Goal: Information Seeking & Learning: Check status

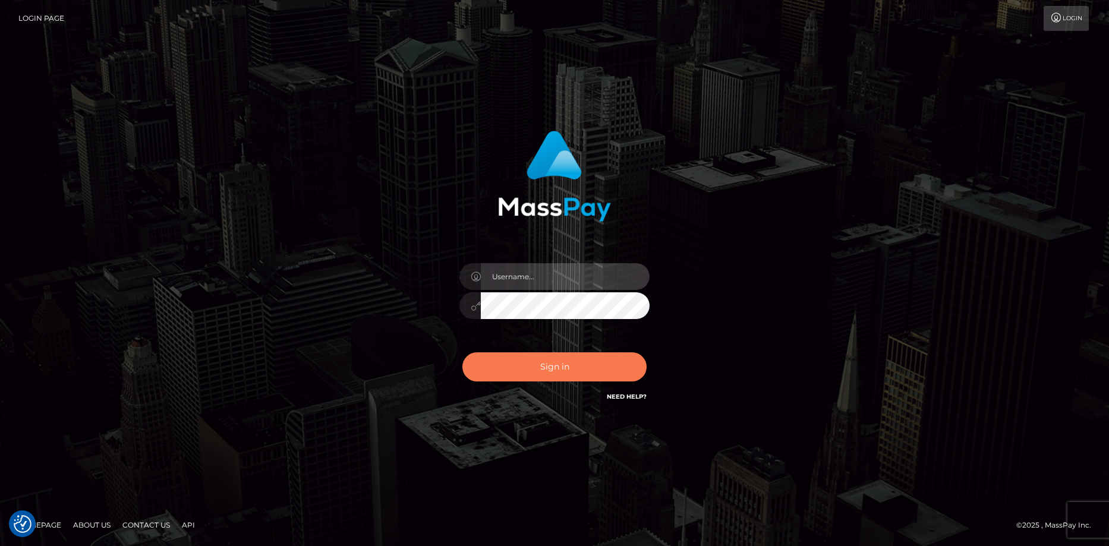
type input "[PERSON_NAME]"
click at [530, 374] on button "Sign in" at bounding box center [554, 366] width 184 height 29
type input "[PERSON_NAME]"
click at [529, 374] on button "Sign in" at bounding box center [554, 366] width 184 height 29
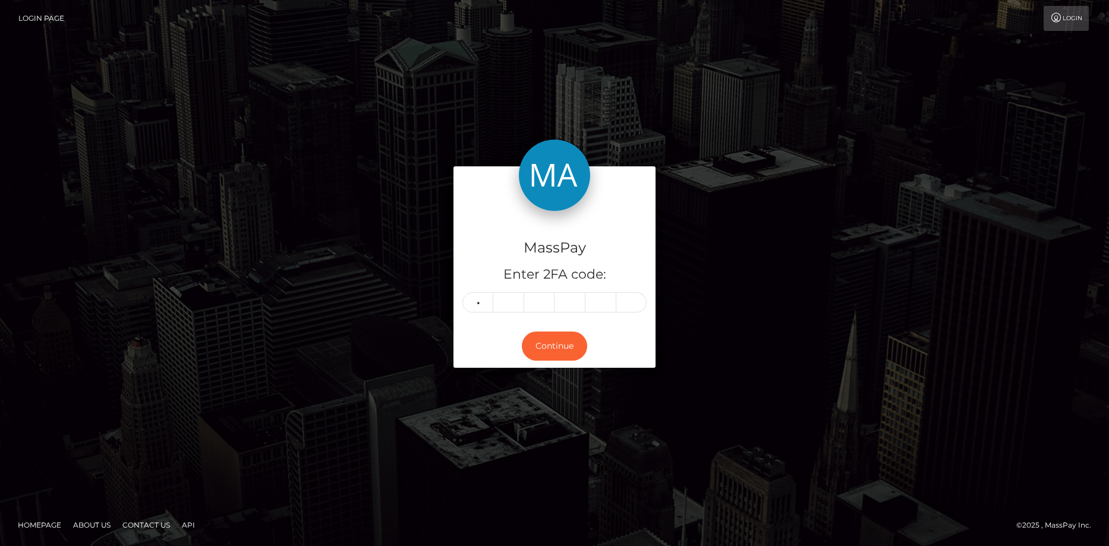
type input "4"
type input "3"
type input "1"
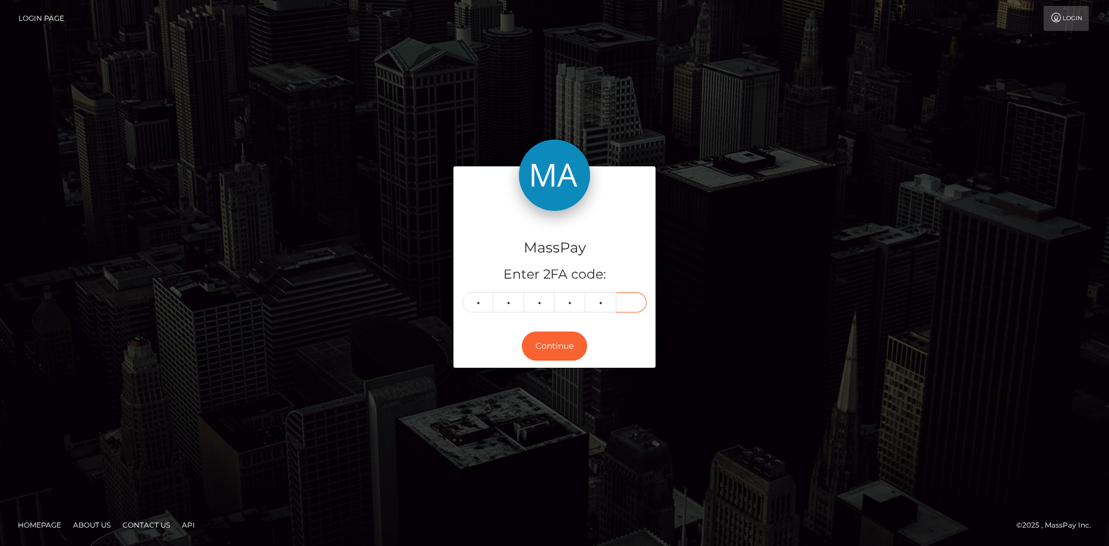
type input "9"
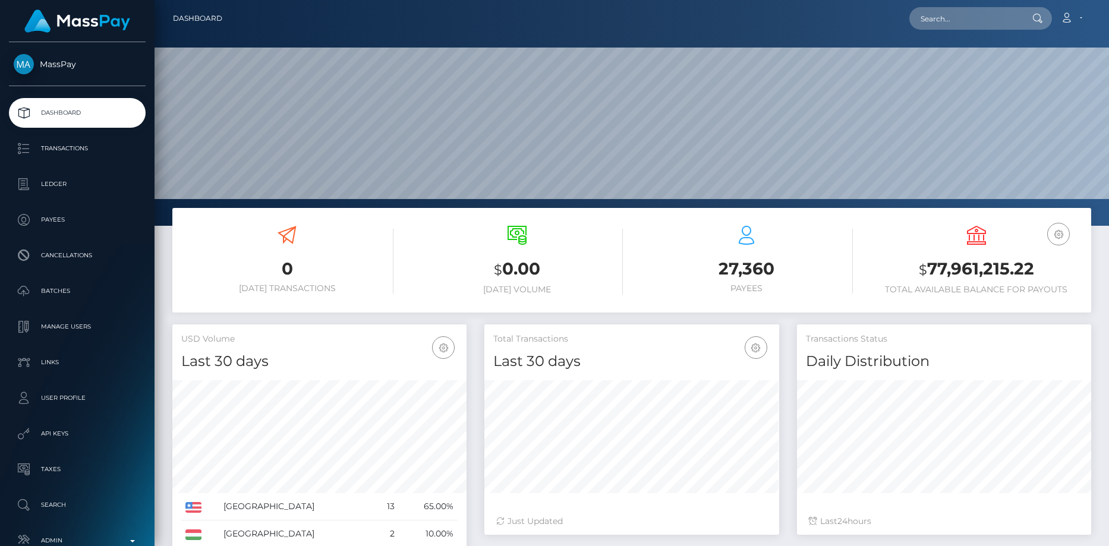
scroll to position [211, 295]
click at [947, 23] on input "text" at bounding box center [965, 18] width 112 height 23
paste input "PY62096803"
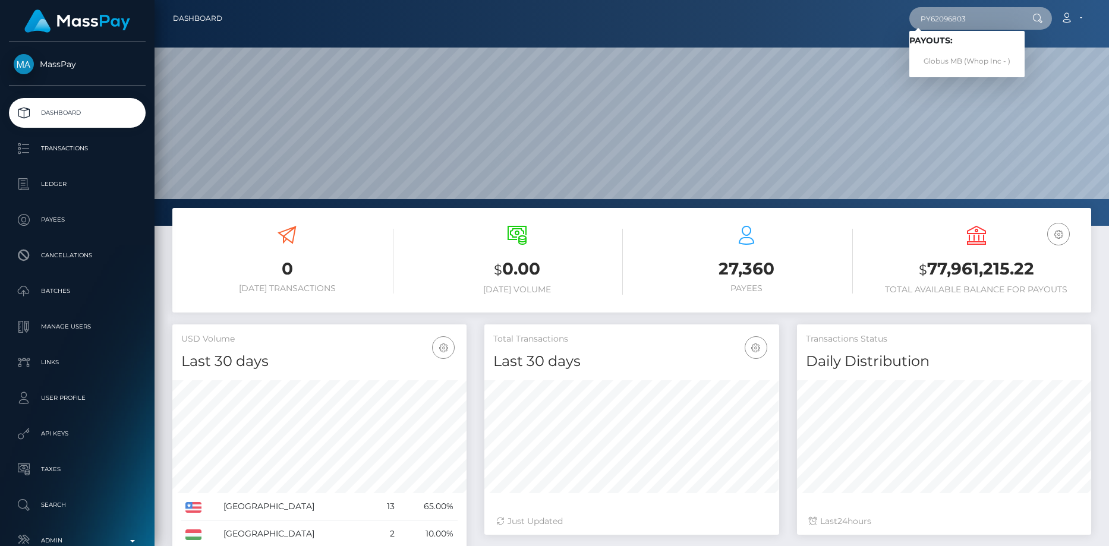
type input "PY62096803"
click at [933, 55] on link "Globus MB (Whop Inc - )" at bounding box center [966, 62] width 115 height 22
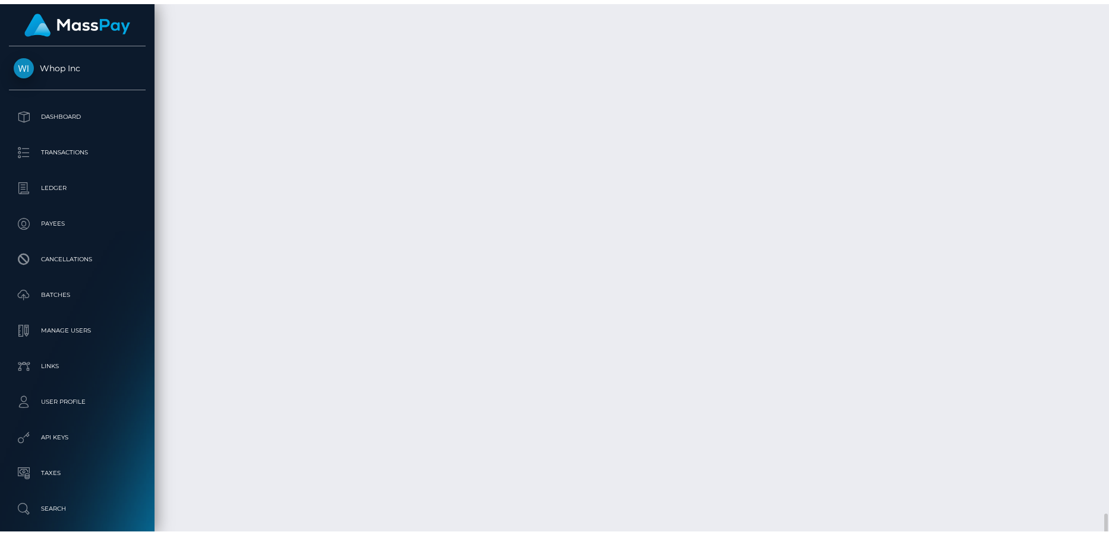
scroll to position [1797, 0]
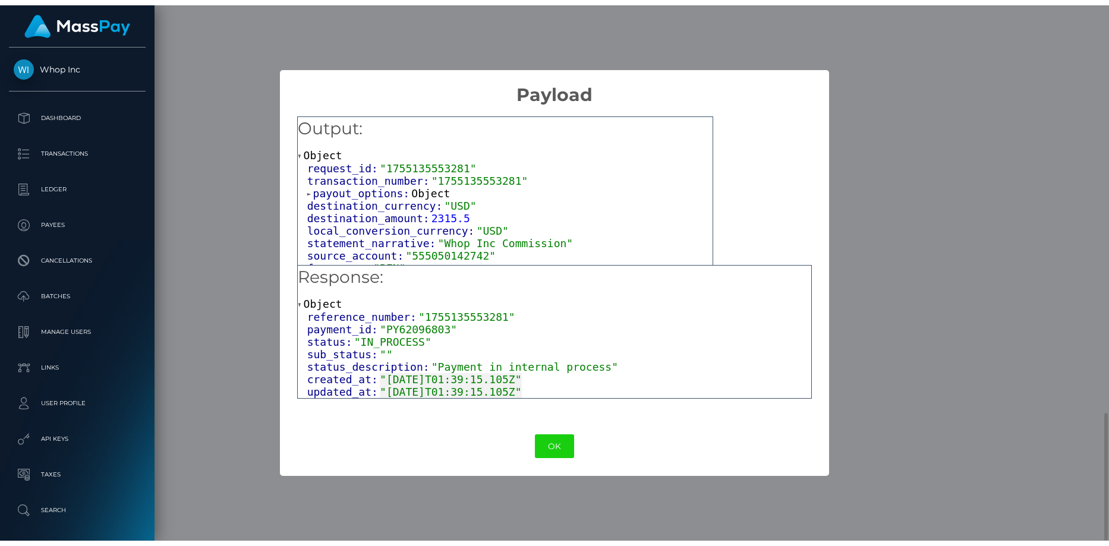
scroll to position [1779, 0]
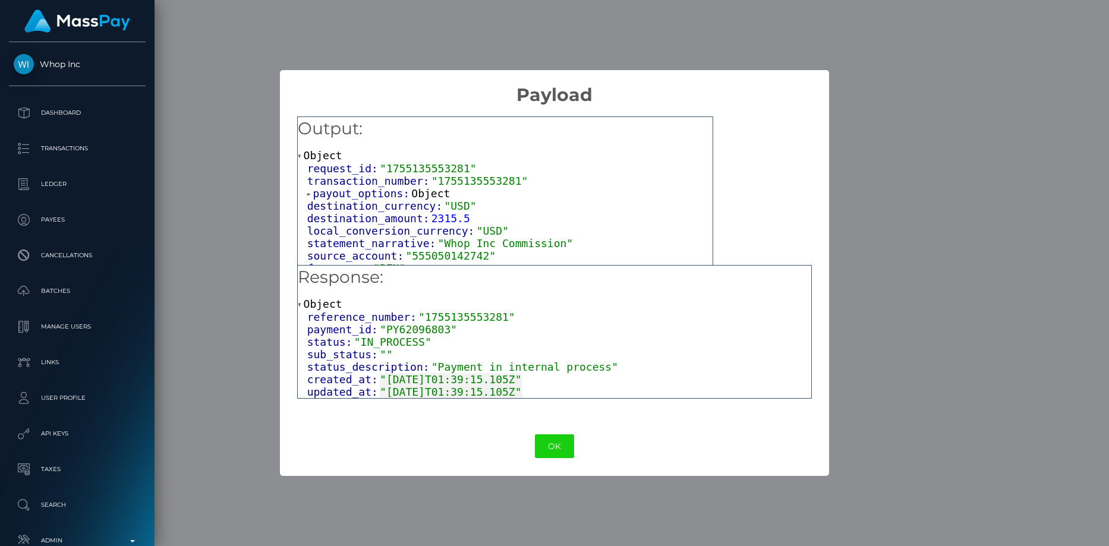
click at [246, 179] on div "× Payload Output: Object request_id: "1755135553281" transaction_number: "17551…" at bounding box center [554, 273] width 1109 height 546
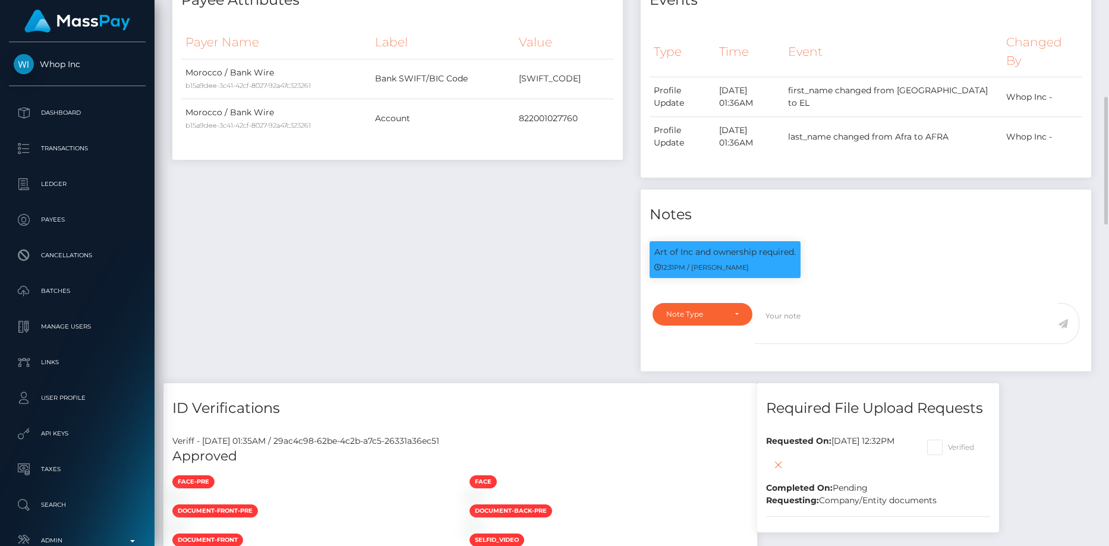
scroll to position [0, 0]
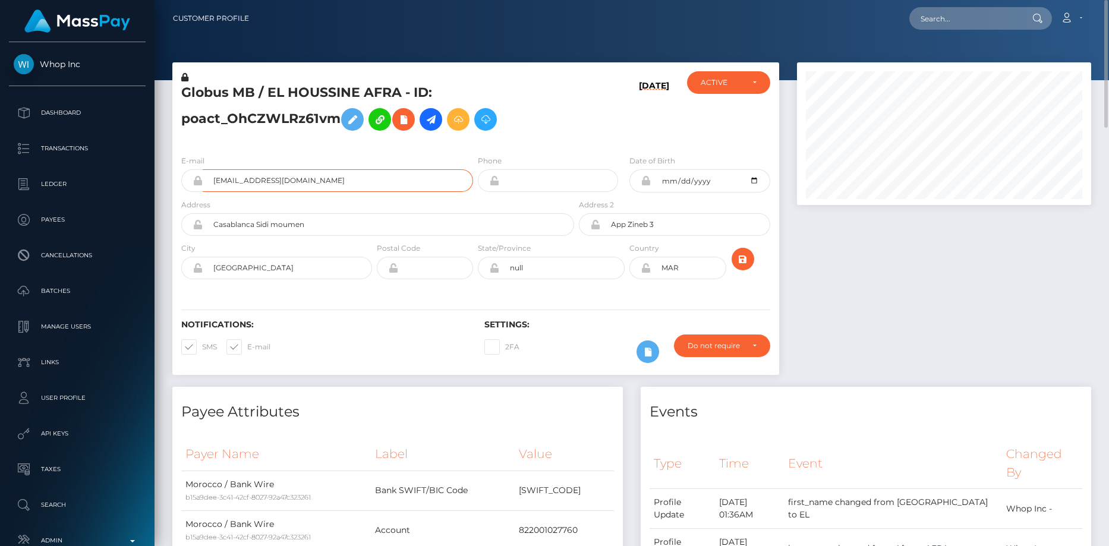
click at [242, 178] on input "houssinaf08+308fe03b26@gmail.com" at bounding box center [338, 180] width 270 height 23
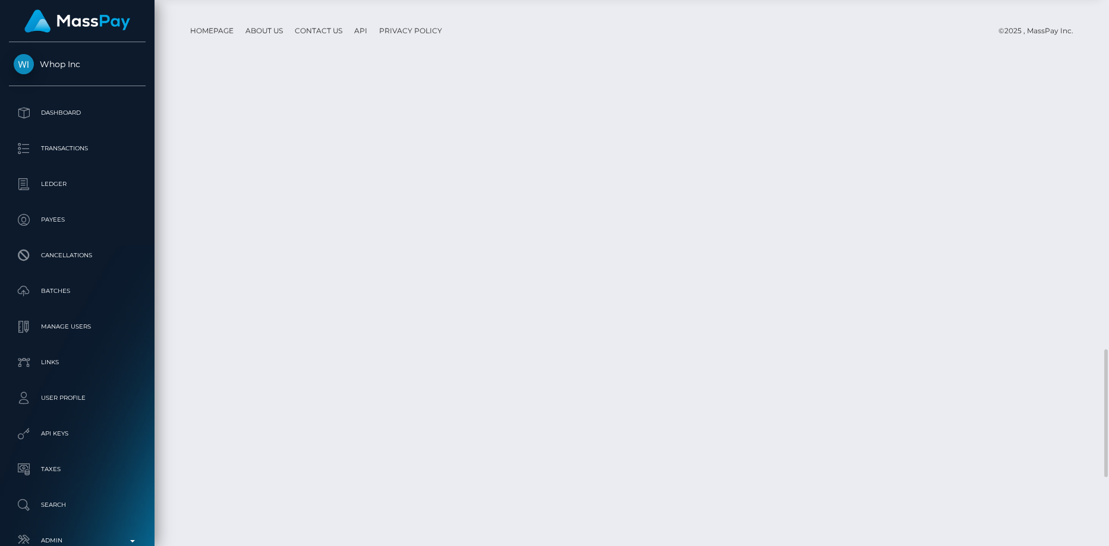
scroll to position [1779, 0]
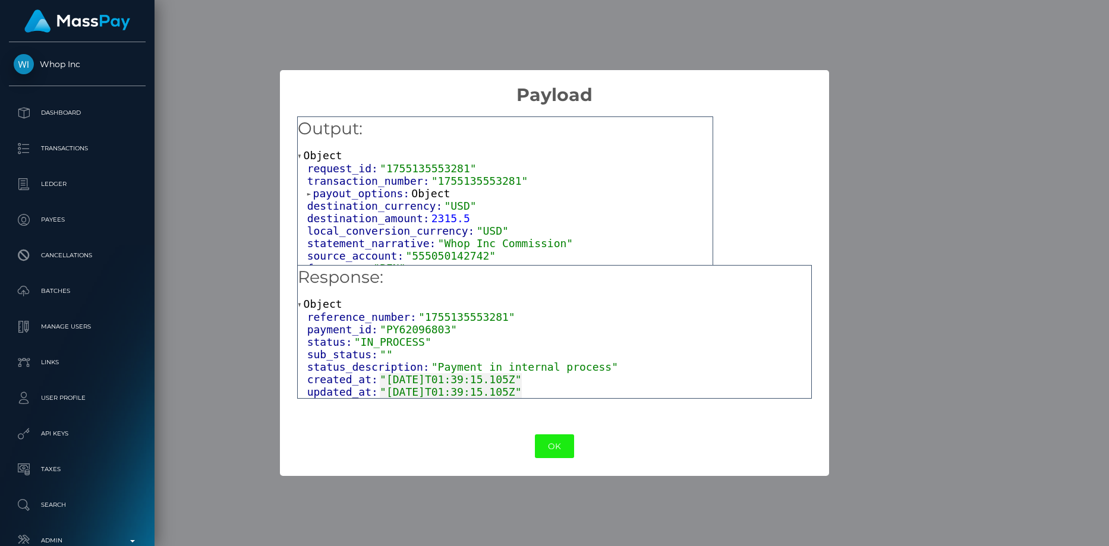
click at [541, 439] on button "OK" at bounding box center [554, 446] width 39 height 24
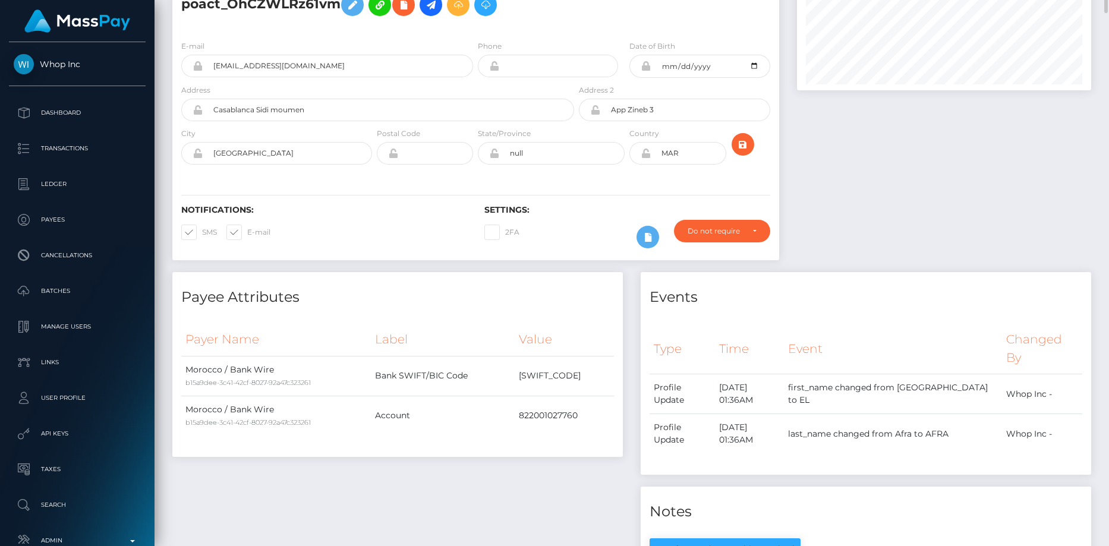
scroll to position [0, 0]
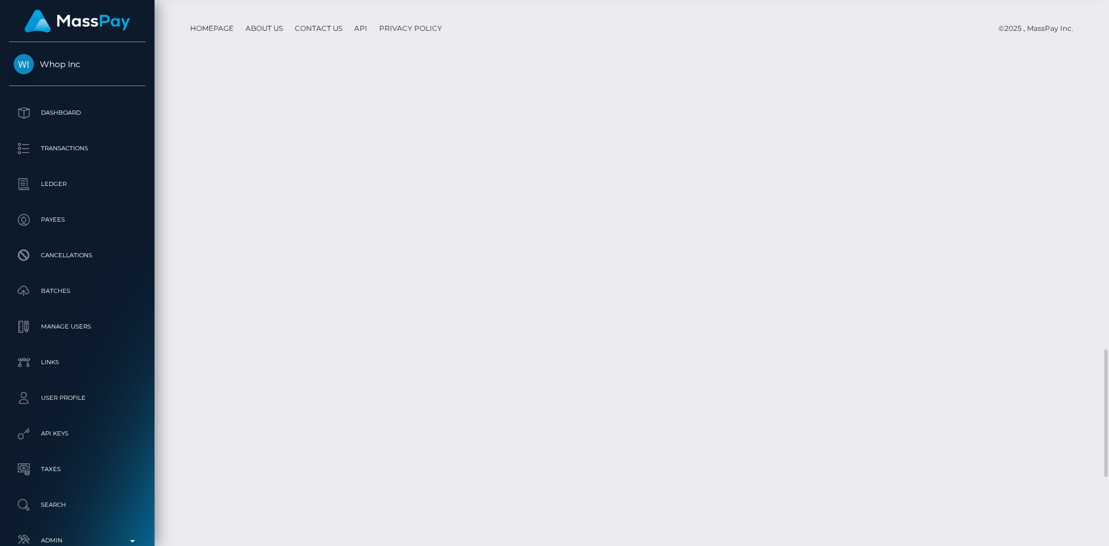
scroll to position [1779, 0]
copy td "PY62096803"
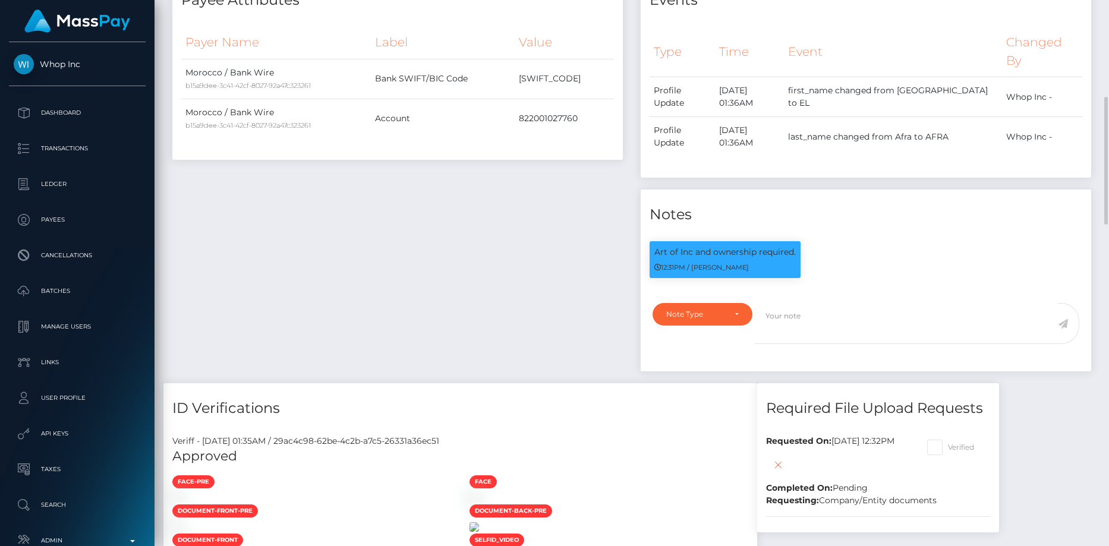
scroll to position [0, 0]
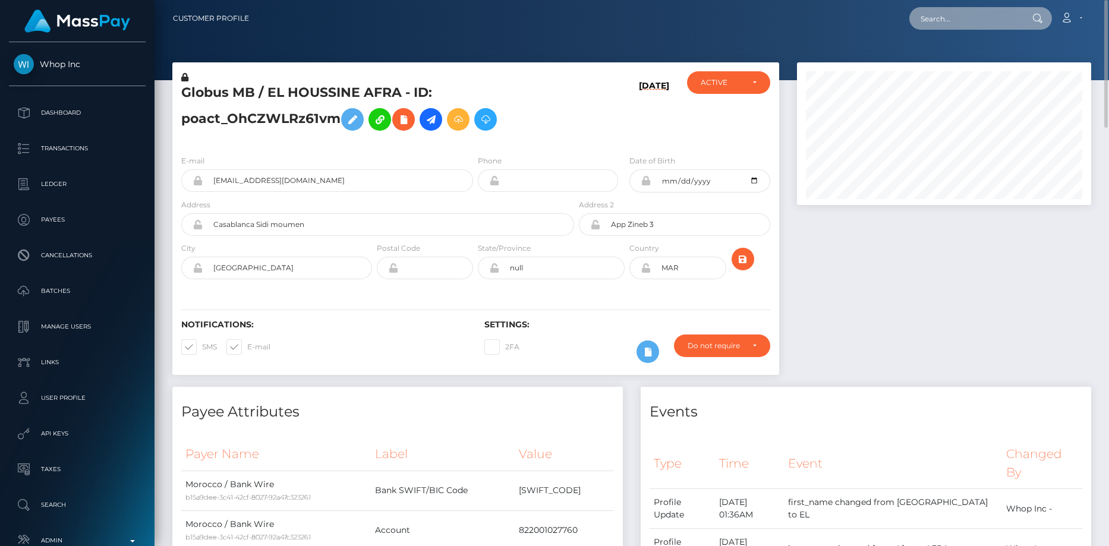
drag, startPoint x: 997, startPoint y: 14, endPoint x: 990, endPoint y: 14, distance: 7.2
click at [995, 14] on input "text" at bounding box center [965, 18] width 112 height 23
paste input "poact_SPkR7YjDlnJw"
type input "poact_SPkR7YjDlnJw"
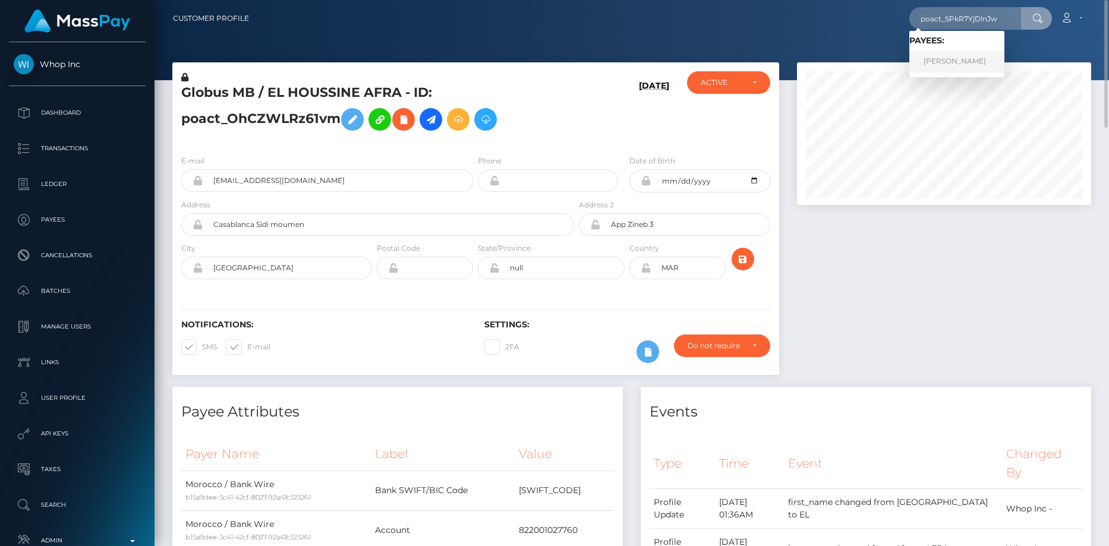
click at [953, 56] on link "Francis Osakue" at bounding box center [956, 62] width 95 height 22
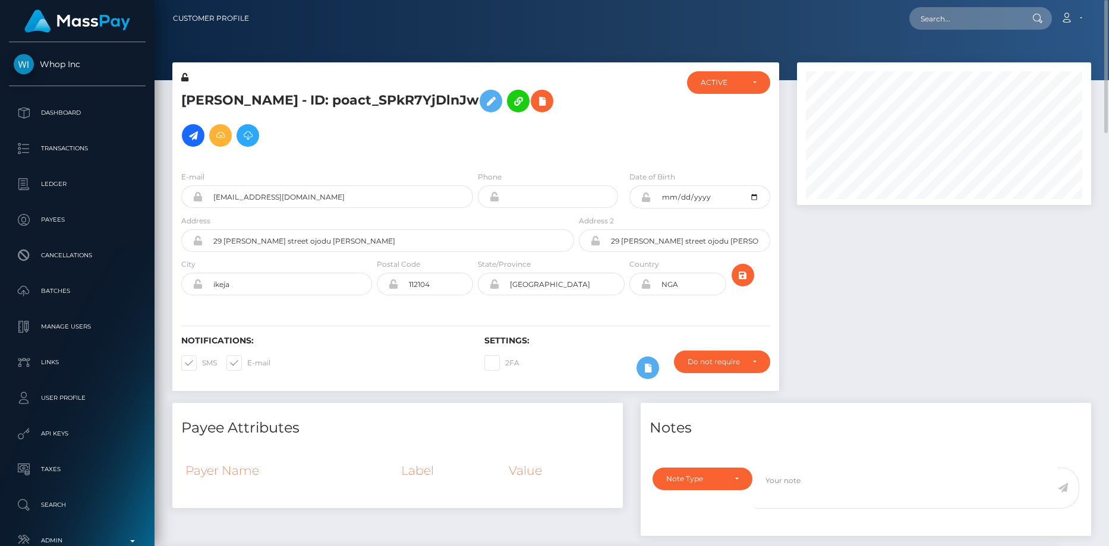
click at [269, 99] on h5 "Francis Osakue - ID: poact_SPkR7YjDlnJw" at bounding box center [374, 118] width 386 height 69
copy h5 "Francis Osakue - ID: poact_SPkR7YjDlnJw"
click at [956, 8] on input "text" at bounding box center [965, 18] width 112 height 23
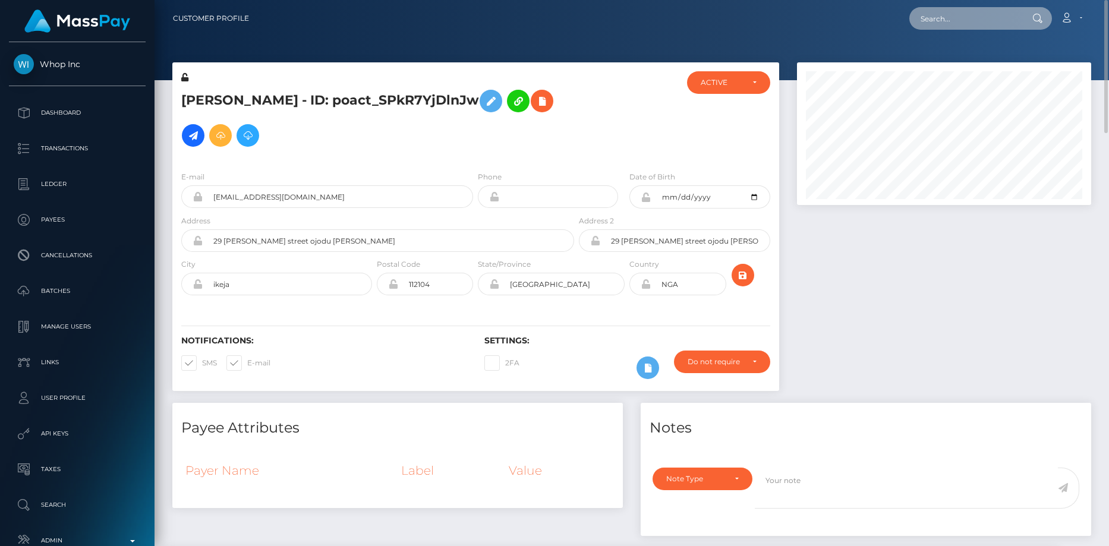
paste input "poact_oCEa6gND0gF2"
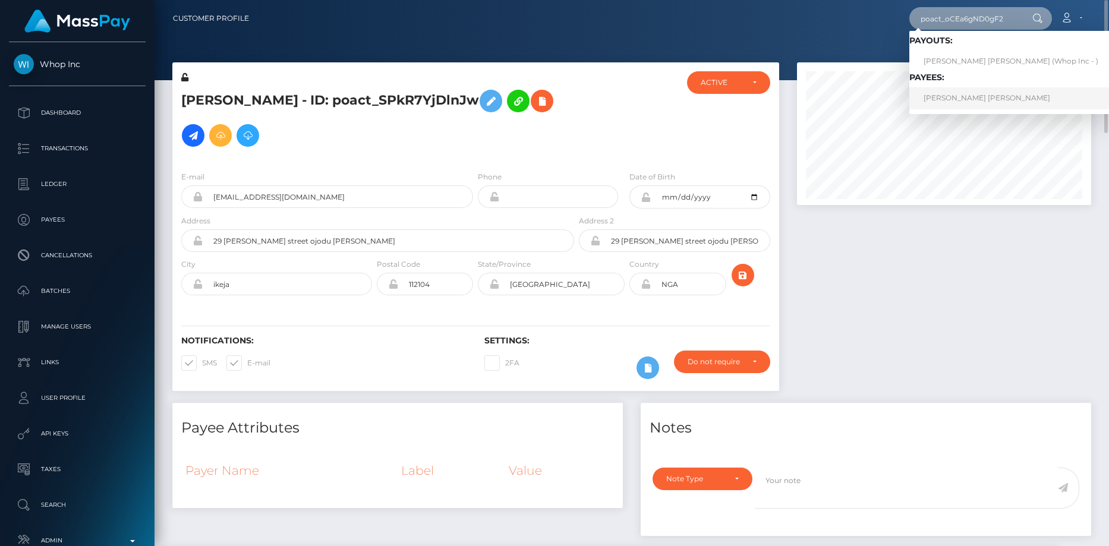
type input "poact_oCEa6gND0gF2"
click at [961, 92] on link "ERNAZAR KOSHKARBAY ULY TURSINBAEV" at bounding box center [1010, 98] width 203 height 22
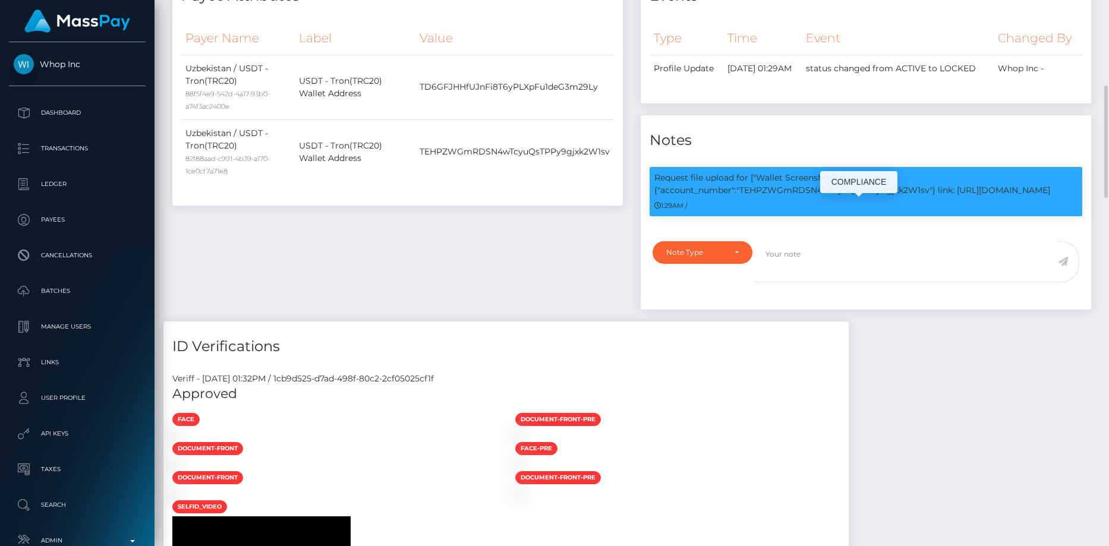
scroll to position [143, 295]
click at [797, 197] on p "Request file upload for ["Wallet Screenshot"] / {"account_number":"TEHPZWGmRDSN…" at bounding box center [865, 184] width 423 height 25
copy p "TEHPZWGmRDSN4wTcyuQsTPPy9gjxk2W1sv"
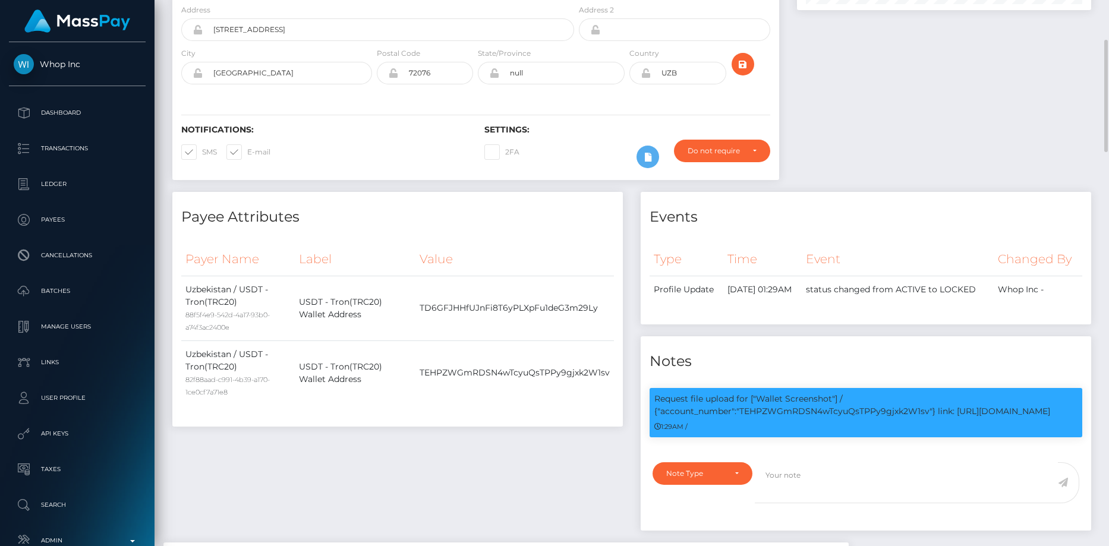
scroll to position [0, 0]
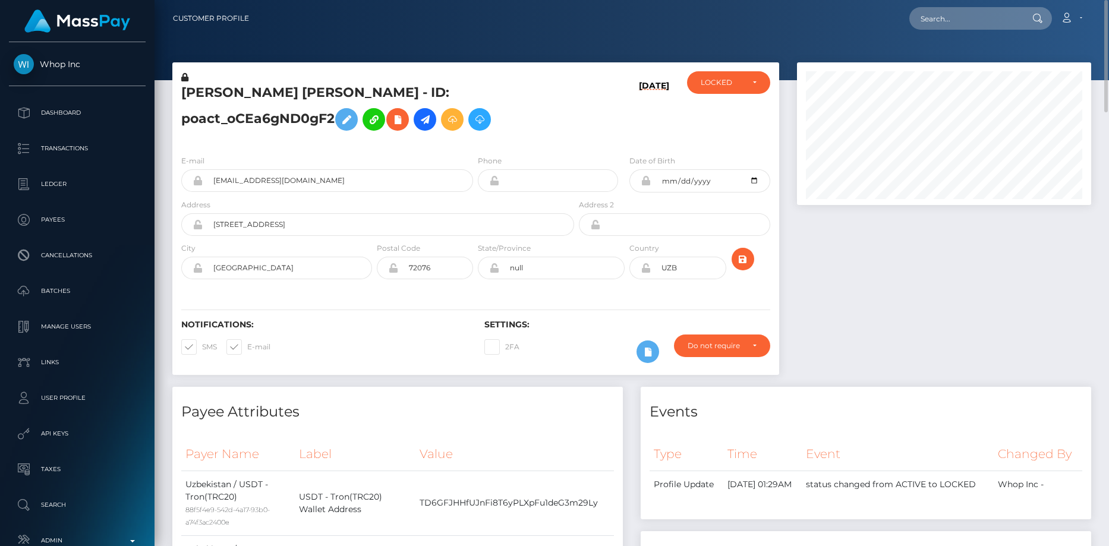
click at [404, 133] on h5 "[PERSON_NAME] [PERSON_NAME] - ID: poact_oCEa6gND0gF2" at bounding box center [374, 110] width 386 height 53
click at [399, 121] on icon at bounding box center [397, 119] width 14 height 15
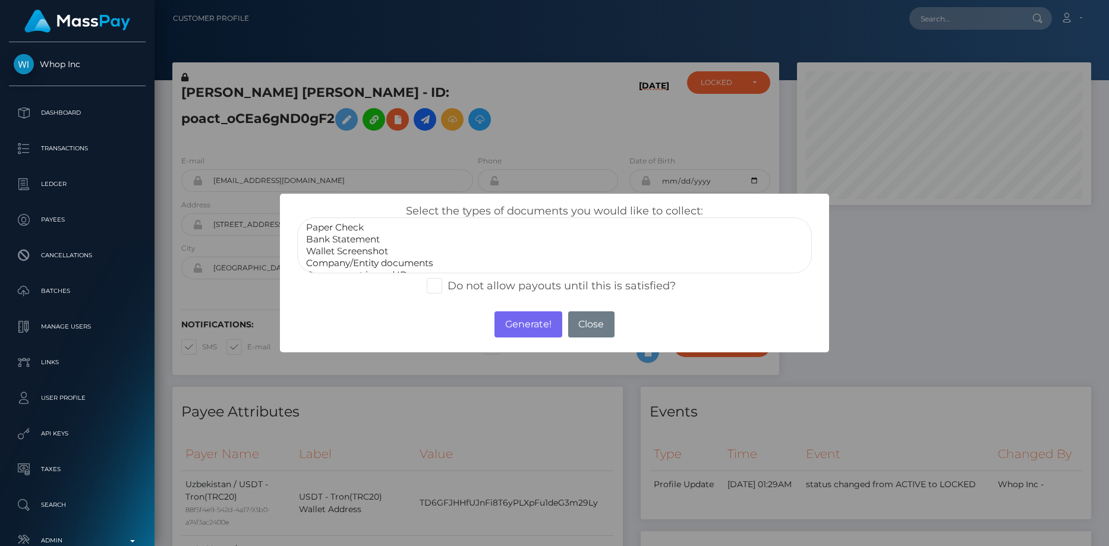
drag, startPoint x: 355, startPoint y: 247, endPoint x: 368, endPoint y: 258, distance: 17.4
select select "Wallet Screenshot"
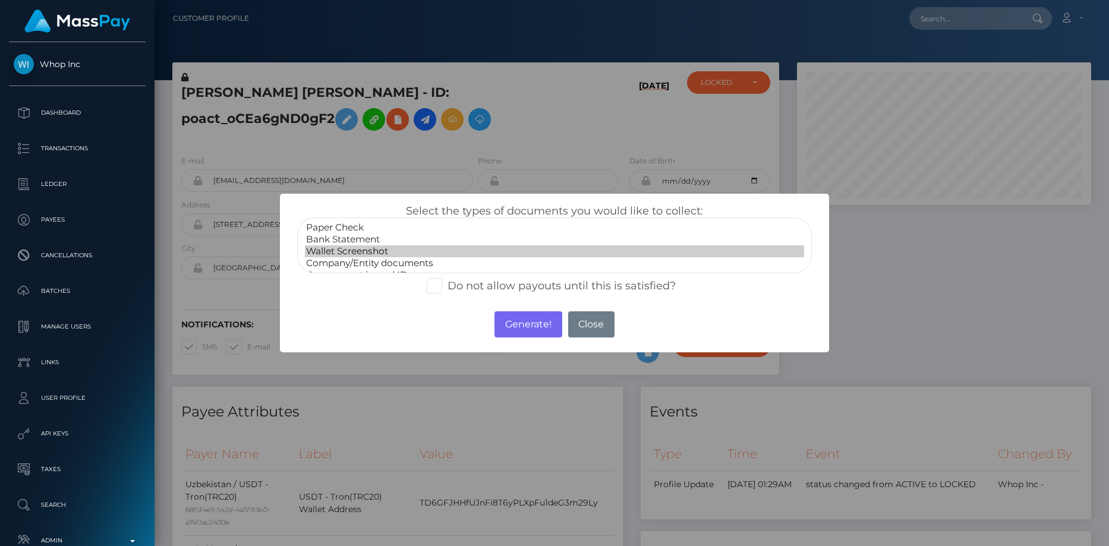
click at [355, 247] on option "Wallet Screenshot" at bounding box center [555, 251] width 500 height 12
click at [528, 324] on button "Generate!" at bounding box center [527, 324] width 67 height 26
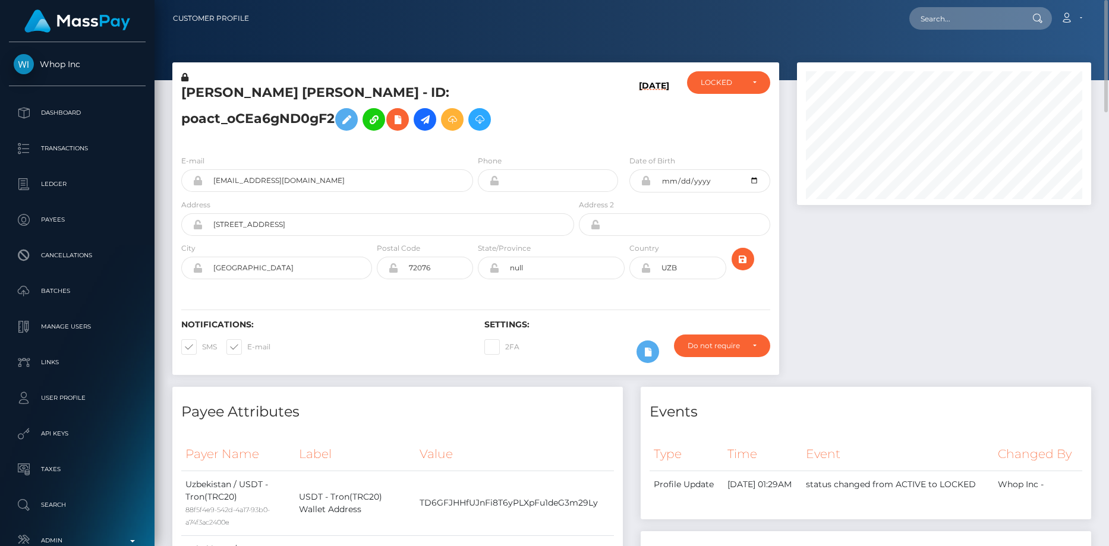
click at [929, 37] on div at bounding box center [631, 40] width 954 height 80
click at [935, 29] on input "text" at bounding box center [965, 18] width 112 height 23
paste input "poact_1roJYuAkKyEi"
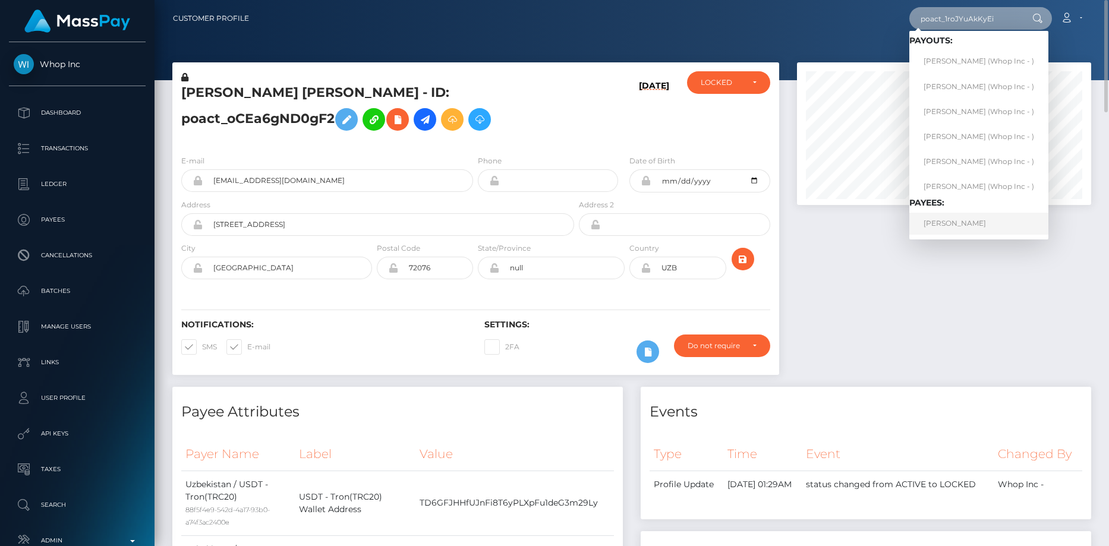
type input "poact_1roJYuAkKyEi"
click at [955, 222] on link "ARRON ROBERT-DEWANE HOWARD" at bounding box center [978, 224] width 139 height 22
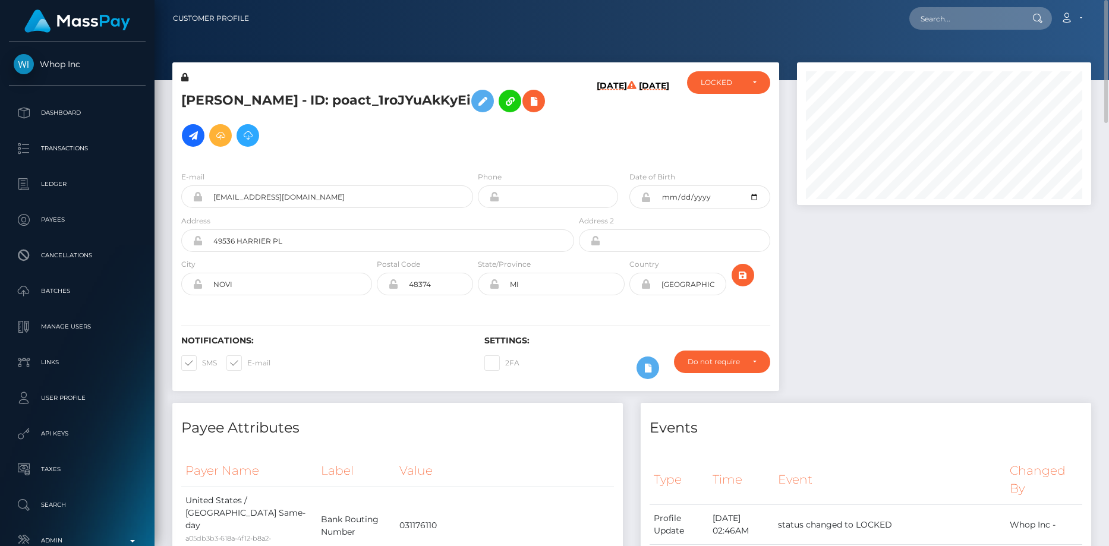
click at [250, 86] on h5 "ARRON ROBERT-DEWANE HOWARD - ID: poact_1roJYuAkKyEi" at bounding box center [374, 118] width 386 height 69
copy h5 "ARRON ROBERT-DEWANE HOWARD - ID: poact_1roJYuAkKyEi"
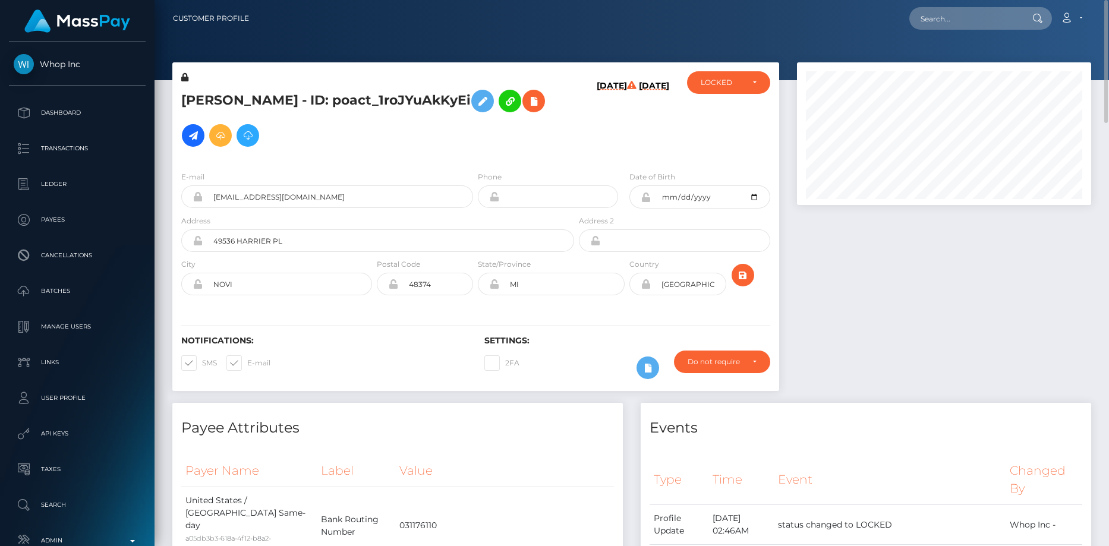
click at [909, 17] on div "Loading... Loading... Account Edit Profile Logout" at bounding box center [674, 18] width 832 height 25
click at [934, 17] on input "text" at bounding box center [965, 18] width 112 height 23
paste input "tounimaya9@gmail.com"
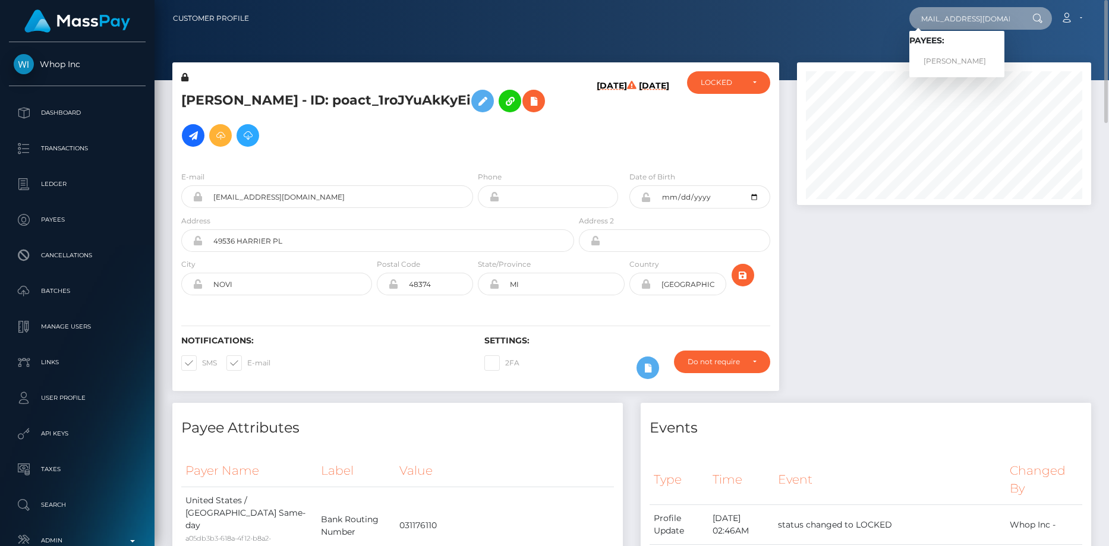
type input "tounimaya9@gmail.com"
click at [981, 64] on link "MAYA TOUNI" at bounding box center [956, 62] width 95 height 22
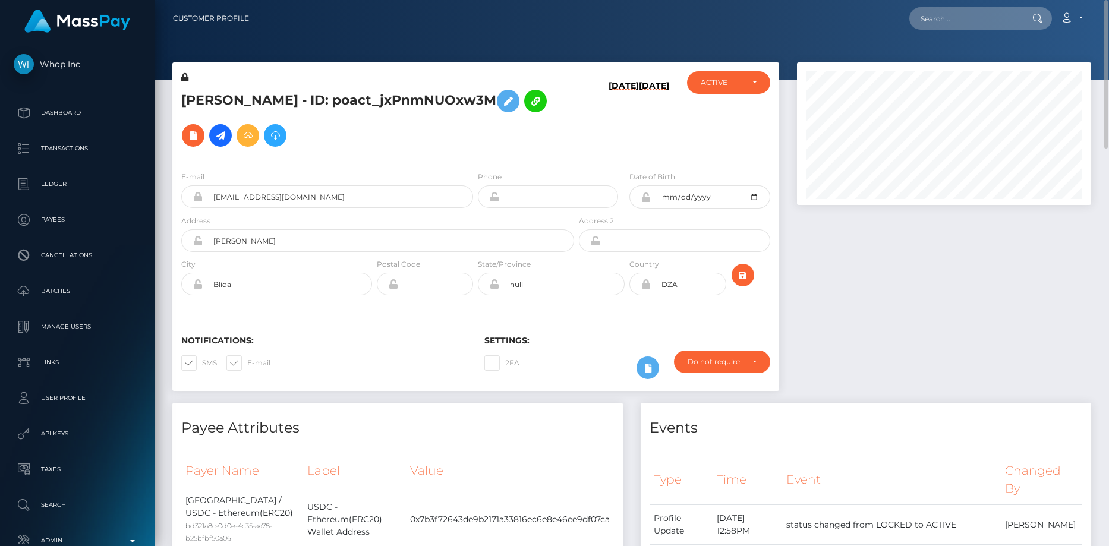
click at [277, 89] on h5 "MAYA TOUNI - ID: poact_jxPnmNUOxw3M" at bounding box center [374, 118] width 386 height 69
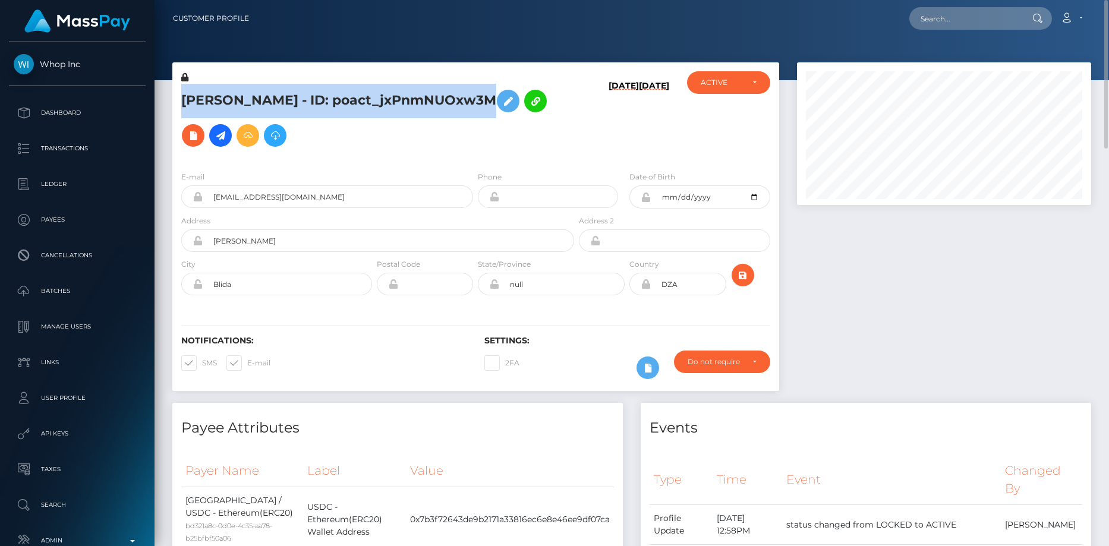
click at [277, 89] on h5 "MAYA TOUNI - ID: poact_jxPnmNUOxw3M" at bounding box center [374, 118] width 386 height 69
copy h5 "MAYA TOUNI - ID: poact_jxPnmNUOxw3M"
